Goal: Information Seeking & Learning: Understand process/instructions

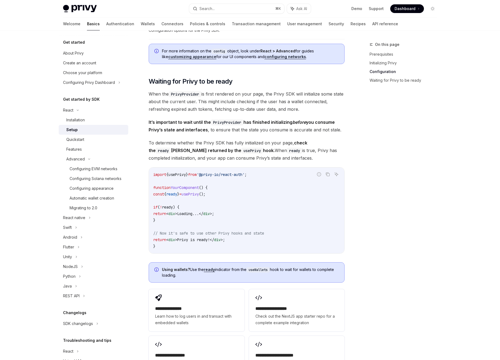
scroll to position [474, 0]
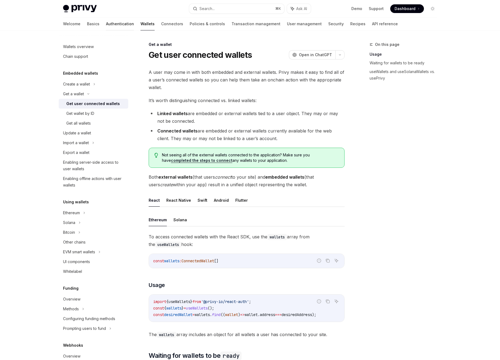
click at [106, 27] on link "Authentication" at bounding box center [120, 23] width 28 height 13
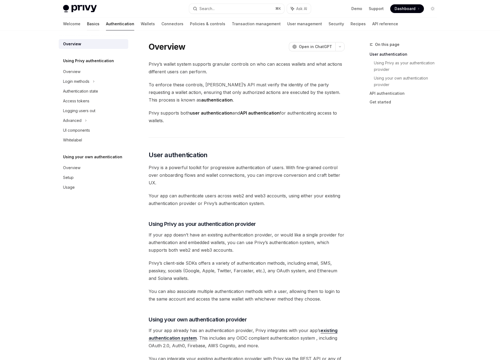
click at [87, 28] on link "Basics" at bounding box center [93, 23] width 13 height 13
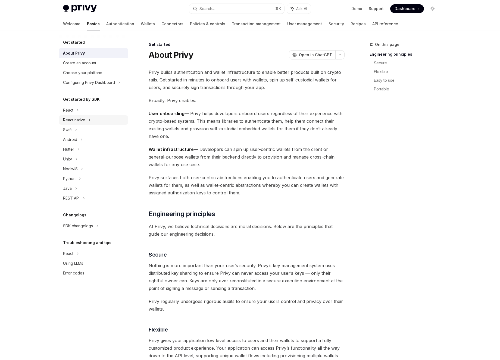
click at [78, 115] on div "React native" at bounding box center [94, 120] width 70 height 10
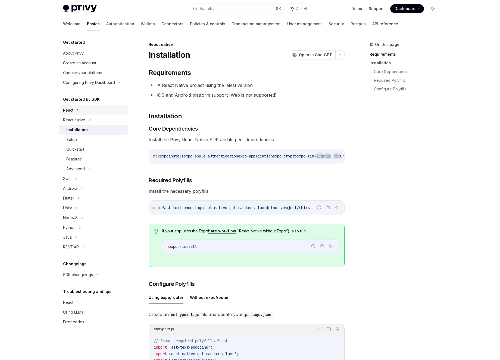
click at [80, 111] on div "React" at bounding box center [94, 110] width 70 height 10
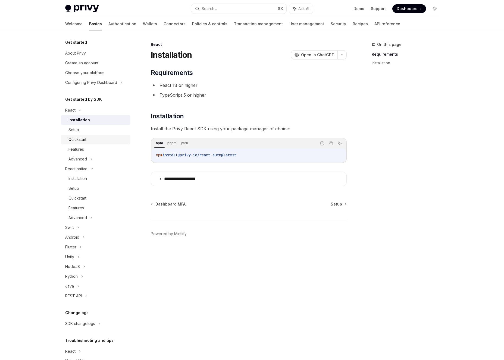
click at [84, 140] on div "Quickstart" at bounding box center [77, 139] width 18 height 7
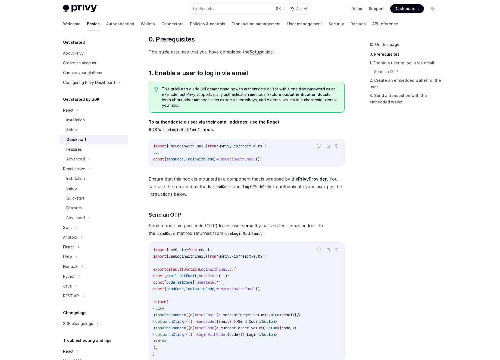
scroll to position [62, 0]
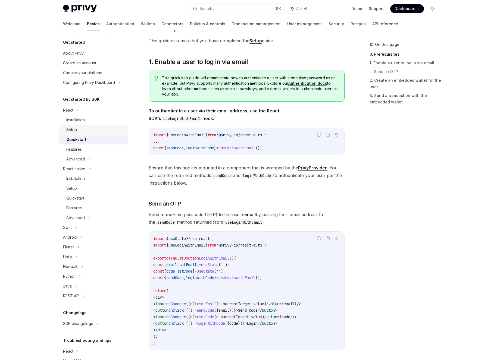
click at [94, 130] on div "Setup" at bounding box center [95, 130] width 59 height 7
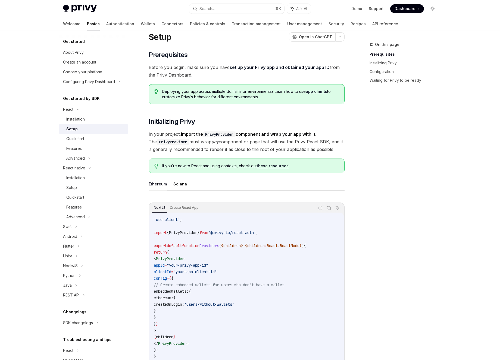
scroll to position [26, 0]
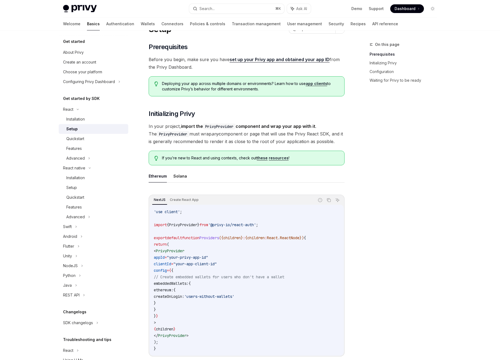
type textarea "*"
